Goal: Use online tool/utility: Utilize a website feature to perform a specific function

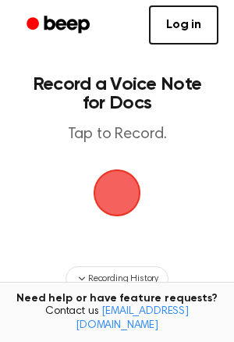
click at [99, 204] on span "button" at bounding box center [117, 193] width 58 height 58
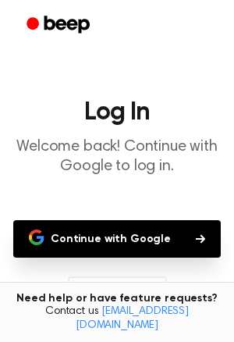
click at [94, 237] on button "Continue with Google" at bounding box center [116, 238] width 207 height 37
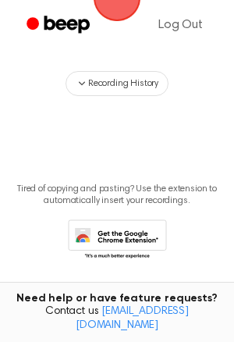
scroll to position [209, 0]
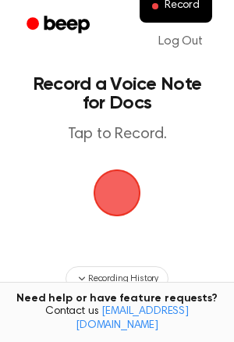
click at [126, 171] on span "button" at bounding box center [117, 193] width 56 height 56
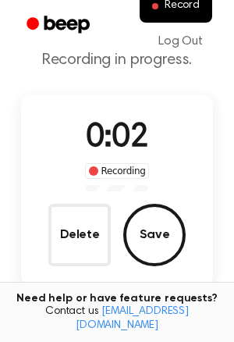
scroll to position [54, 0]
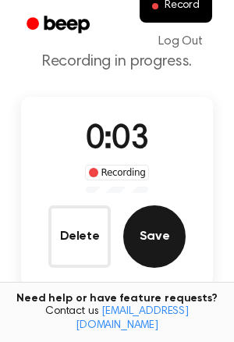
click at [151, 232] on button "Save" at bounding box center [154, 236] width 62 height 62
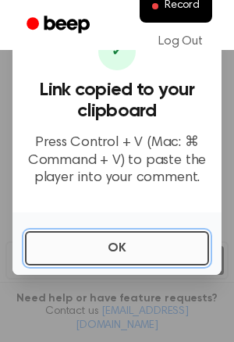
click at [133, 233] on button "OK" at bounding box center [117, 248] width 184 height 34
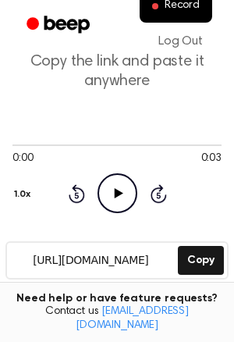
click at [117, 198] on icon "Play Audio" at bounding box center [117, 193] width 40 height 40
click at [116, 198] on icon "Pause Audio" at bounding box center [117, 193] width 40 height 40
